Goal: Check status: Check status

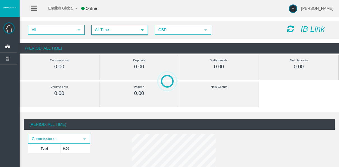
click at [119, 32] on span "All Time" at bounding box center [114, 29] width 45 height 9
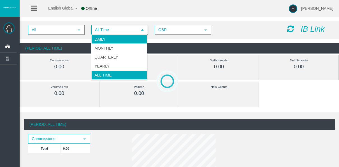
click at [112, 41] on li "Daily" at bounding box center [119, 39] width 56 height 9
